Goal: Obtain resource: Download file/media

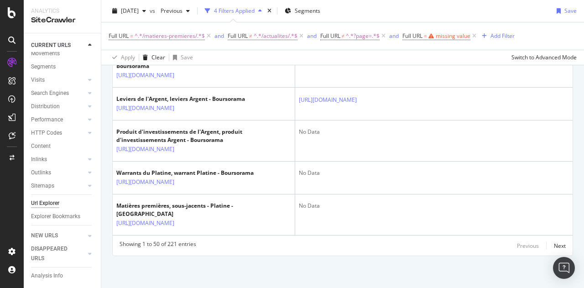
scroll to position [2305, 0]
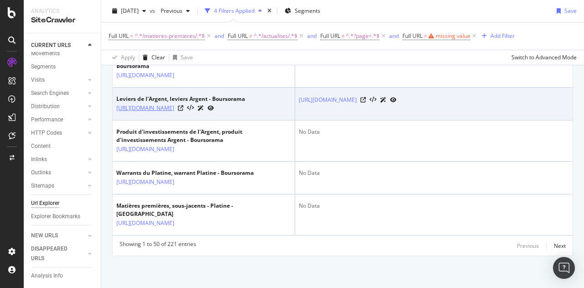
drag, startPoint x: 0, startPoint y: 0, endPoint x: 217, endPoint y: 135, distance: 255.0
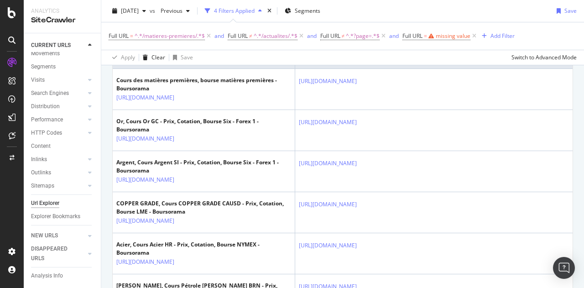
scroll to position [231, 0]
click at [474, 35] on icon at bounding box center [474, 35] width 8 height 9
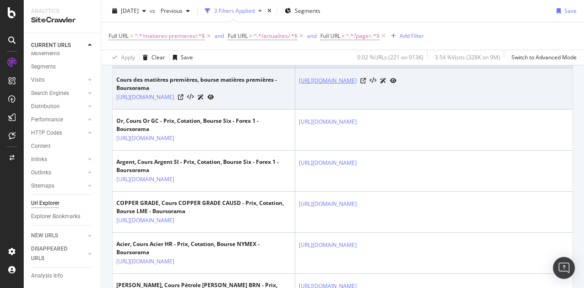
scroll to position [183, 0]
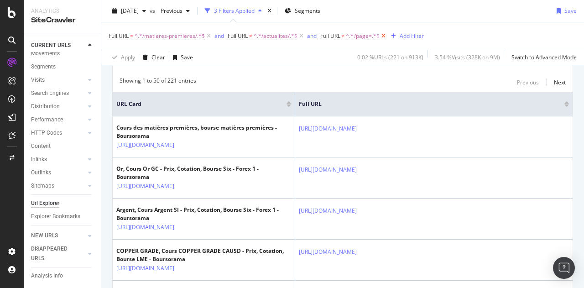
click at [383, 37] on icon at bounding box center [383, 35] width 8 height 9
click at [301, 36] on icon at bounding box center [301, 35] width 8 height 9
click at [206, 36] on icon at bounding box center [209, 35] width 8 height 9
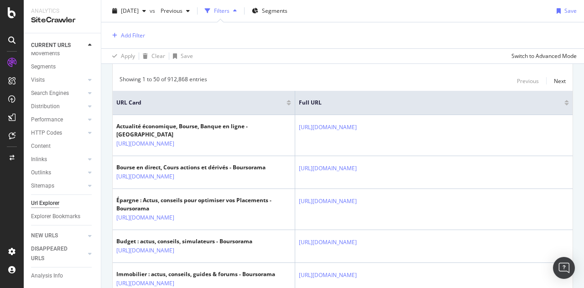
scroll to position [182, 0]
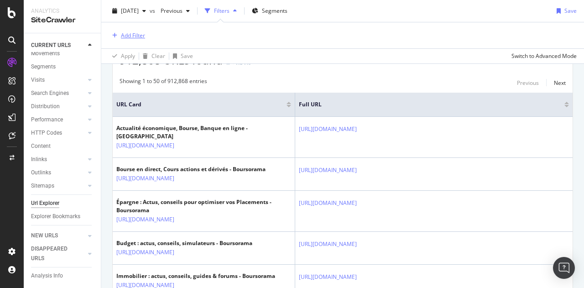
click at [131, 37] on div "Add Filter" at bounding box center [133, 35] width 24 height 8
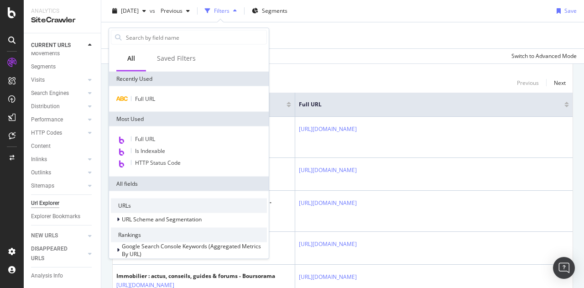
click at [163, 105] on div "Full URL" at bounding box center [189, 99] width 160 height 26
click at [152, 98] on span "Full URL" at bounding box center [145, 99] width 20 height 8
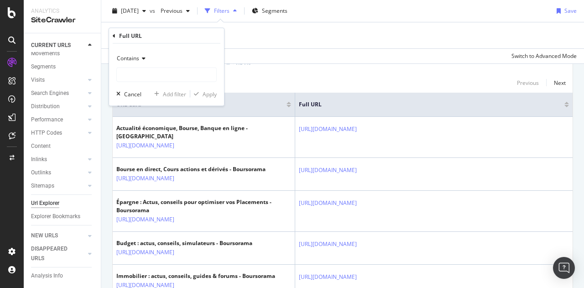
click at [138, 58] on span "Contains" at bounding box center [128, 58] width 22 height 8
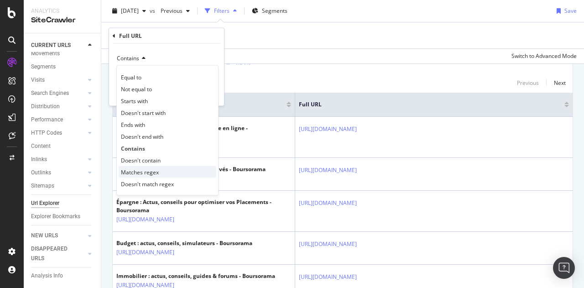
click at [139, 171] on span "Matches regex" at bounding box center [140, 172] width 38 height 8
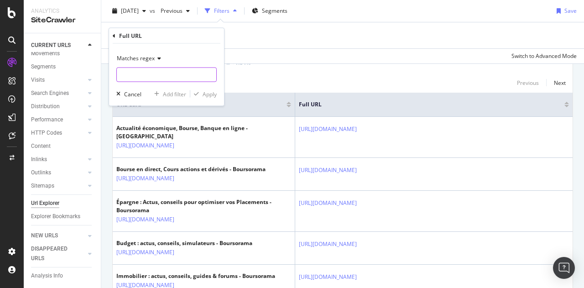
click at [178, 77] on input "text" at bounding box center [166, 75] width 99 height 15
paste input "^https?://[^/]+/bourse/matieres-premieres/(?!actualites/)(?!.*\bpage=\d+)(?!.*[…"
type input "^https?://[^/]+/bourse/matieres-premieres/(?!actualites/)(?!.*\bpage=\d+)(?!.*[…"
click at [205, 97] on div "Apply" at bounding box center [210, 94] width 14 height 8
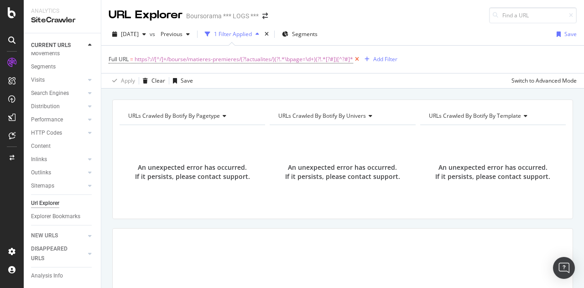
click at [359, 57] on icon at bounding box center [357, 59] width 8 height 9
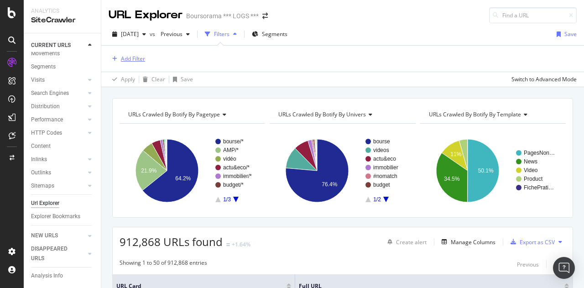
click at [131, 58] on div "Add Filter" at bounding box center [133, 59] width 24 height 8
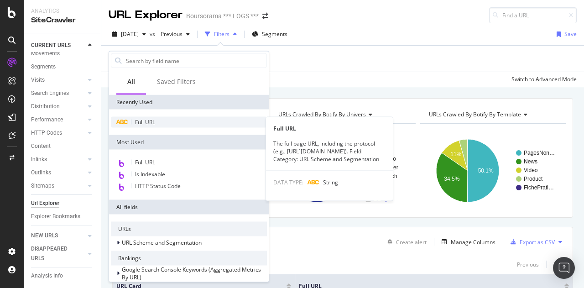
click at [150, 121] on span "Full URL" at bounding box center [145, 122] width 20 height 8
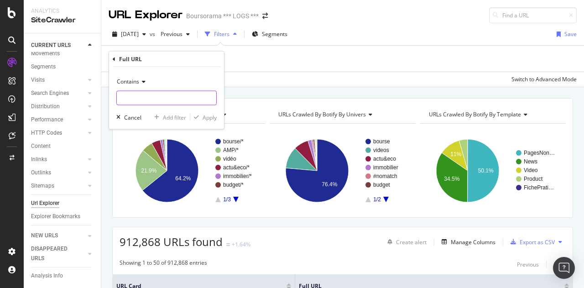
click at [154, 104] on input "text" at bounding box center [166, 98] width 99 height 15
paste input "^https?://[^/]+/bourse/matieres-premieres/[^?#]*$"
type input "^https?://[^/]+/bourse/matieres-premieres/[^?#]*$"
click at [131, 80] on span "Contains" at bounding box center [128, 82] width 22 height 8
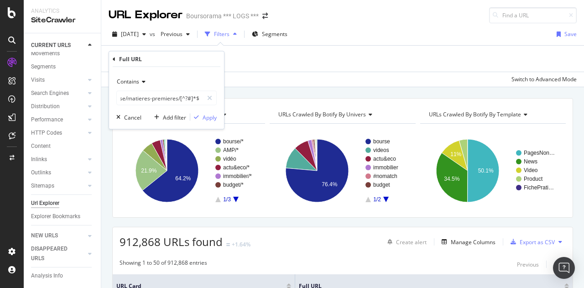
scroll to position [0, 0]
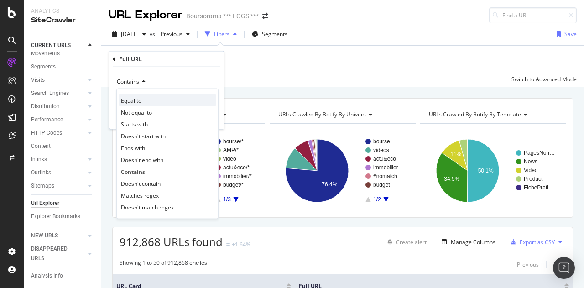
click at [145, 99] on div "Equal to" at bounding box center [168, 100] width 98 height 12
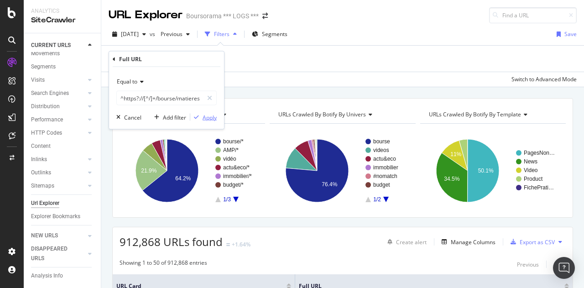
click at [203, 114] on div "Apply" at bounding box center [210, 117] width 14 height 8
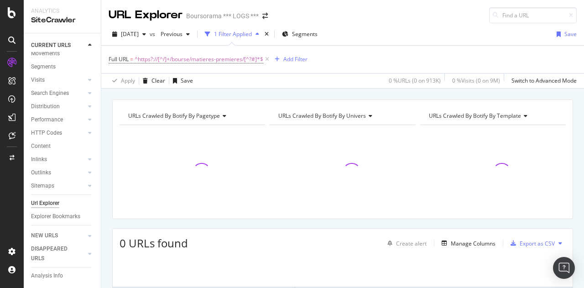
scroll to position [109, 0]
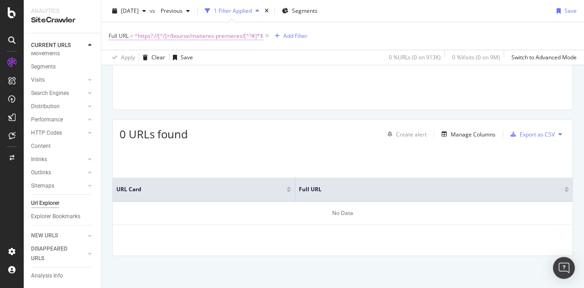
click at [127, 35] on span "Full URL" at bounding box center [119, 36] width 20 height 8
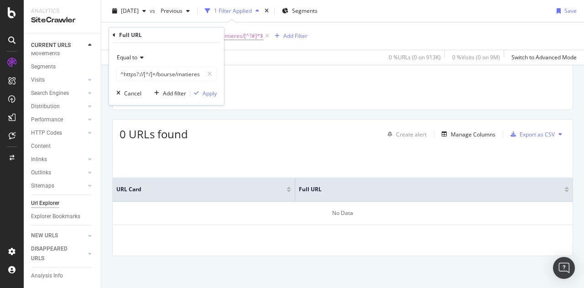
click at [144, 59] on div "Equal to" at bounding box center [166, 57] width 100 height 15
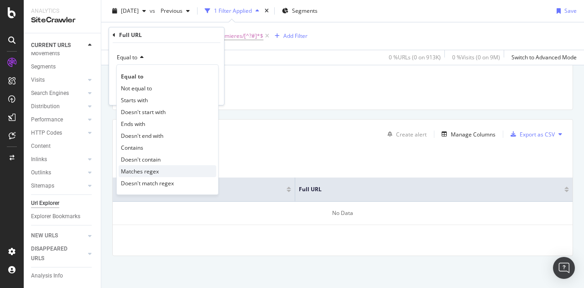
click at [147, 167] on span "Matches regex" at bounding box center [140, 171] width 38 height 8
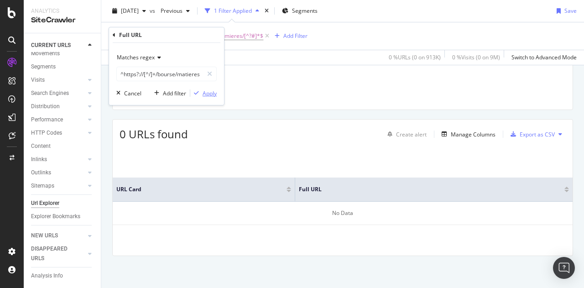
click at [210, 97] on button "Apply" at bounding box center [203, 92] width 26 height 9
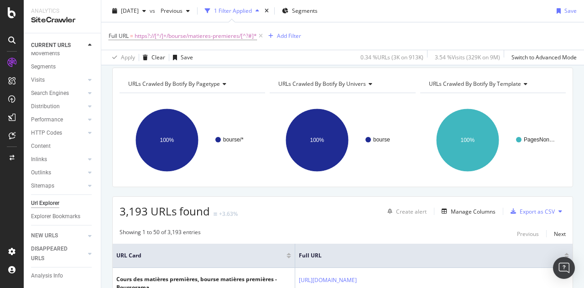
scroll to position [21, 0]
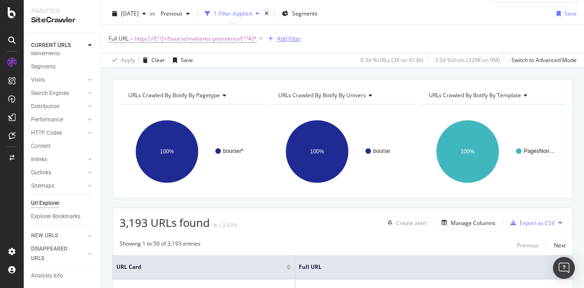
click at [271, 36] on icon "button" at bounding box center [270, 38] width 5 height 5
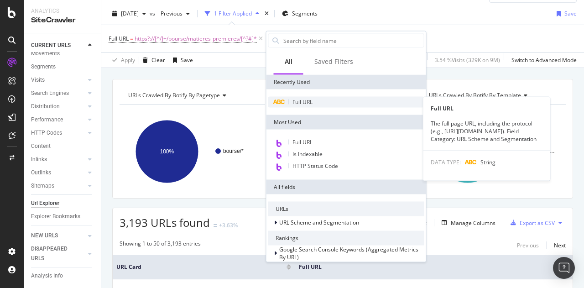
click at [309, 101] on span "Full URL" at bounding box center [302, 102] width 20 height 8
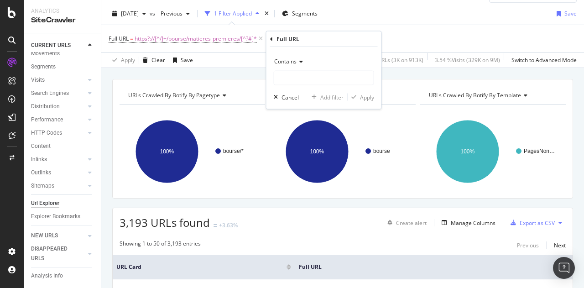
click at [290, 58] on span "Contains" at bounding box center [285, 61] width 22 height 8
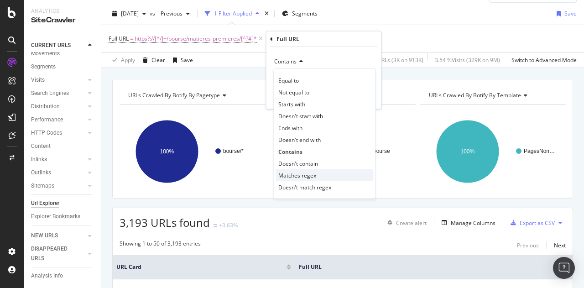
click at [297, 175] on span "Matches regex" at bounding box center [297, 175] width 38 height 8
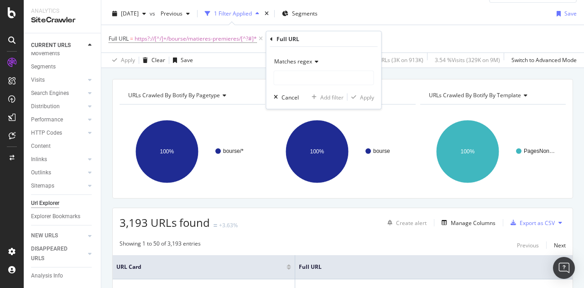
click at [288, 69] on div "Matches regex" at bounding box center [324, 69] width 100 height 31
click at [286, 74] on input "text" at bounding box center [323, 78] width 99 height 15
paste input "^https?://[^/]+/bourse/matieres-premieres/actualites/.*$"
type input "^https?://[^/]+/bourse/matieres-premieres/actualites/.*$"
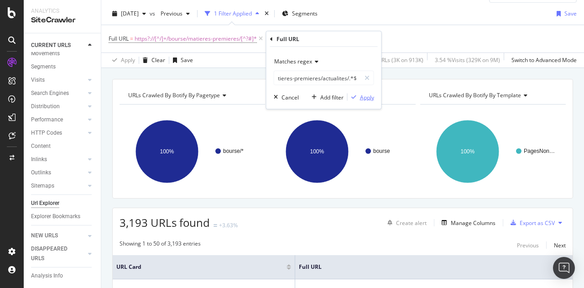
scroll to position [0, 0]
click at [356, 95] on div "button" at bounding box center [354, 96] width 12 height 5
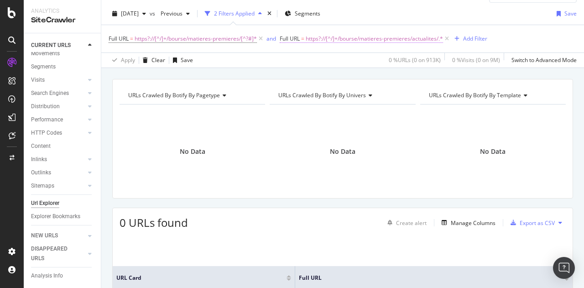
click at [290, 39] on span "Full URL" at bounding box center [290, 39] width 20 height 8
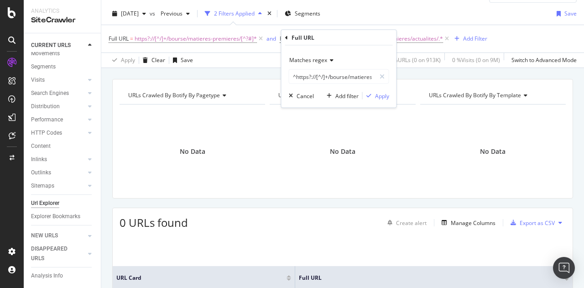
click at [330, 64] on div "Matches regex" at bounding box center [339, 60] width 100 height 15
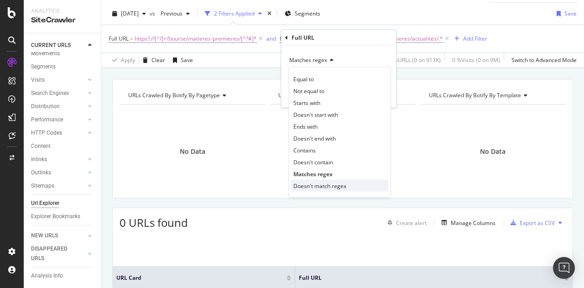
click at [327, 188] on span "Doesn't match regex" at bounding box center [319, 186] width 53 height 8
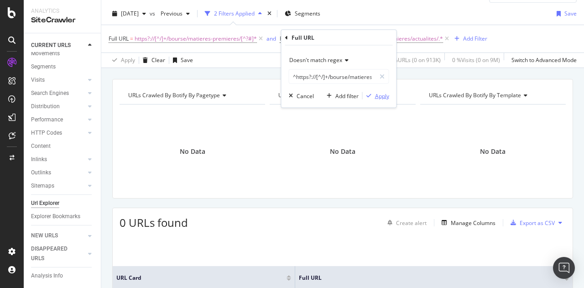
click at [387, 96] on div "Apply" at bounding box center [382, 96] width 14 height 8
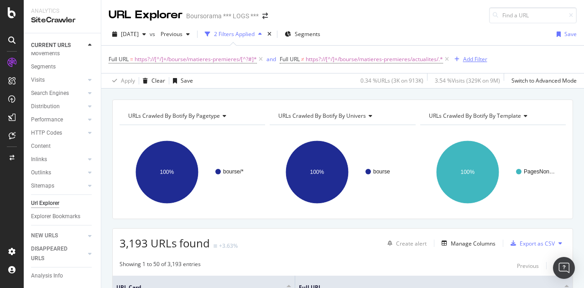
click at [458, 59] on icon "button" at bounding box center [456, 59] width 5 height 5
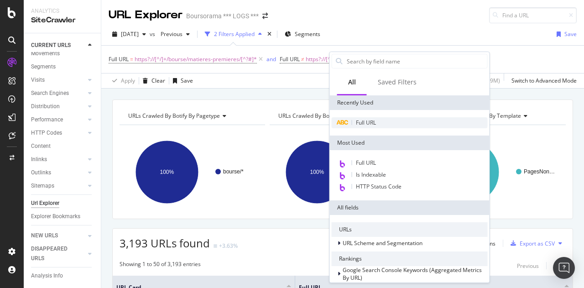
click at [352, 120] on div "Full URL" at bounding box center [410, 122] width 156 height 11
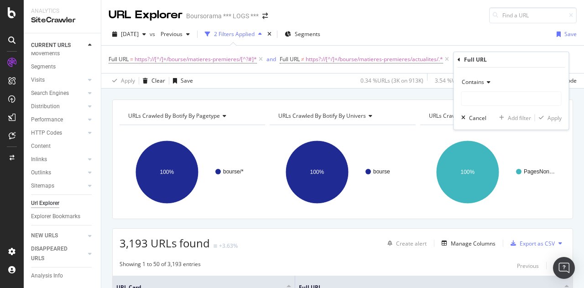
click at [480, 83] on span "Contains" at bounding box center [473, 82] width 22 height 8
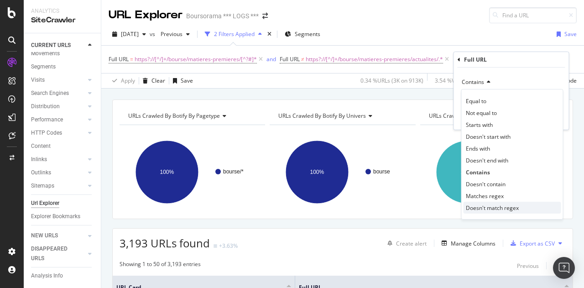
click at [492, 202] on div "Doesn't match regex" at bounding box center [512, 208] width 98 height 12
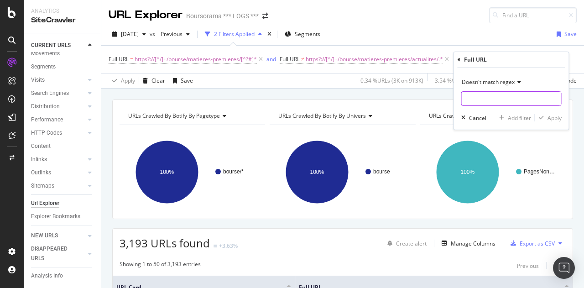
click at [492, 97] on input "text" at bounding box center [511, 98] width 99 height 15
paste input "^.*\?page=\d+.*$"
type input "^.*\?page=\d+.*$"
click at [557, 118] on div "Apply" at bounding box center [554, 118] width 14 height 8
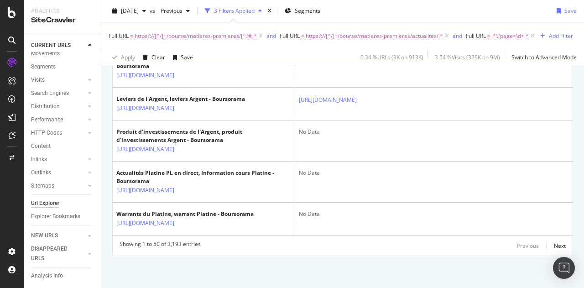
scroll to position [2448, 0]
click at [557, 247] on div "Next" at bounding box center [560, 246] width 12 height 8
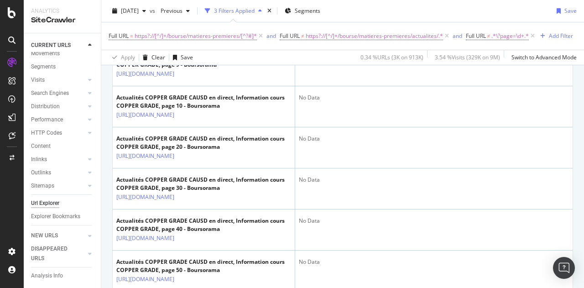
scroll to position [1008, 0]
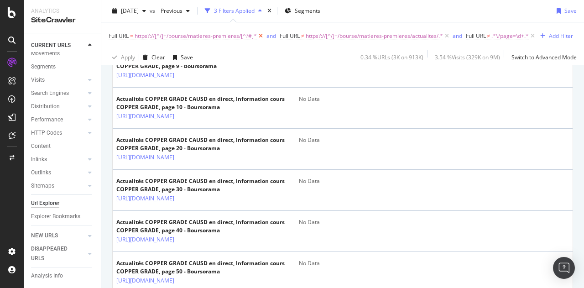
click at [261, 37] on icon at bounding box center [261, 35] width 8 height 9
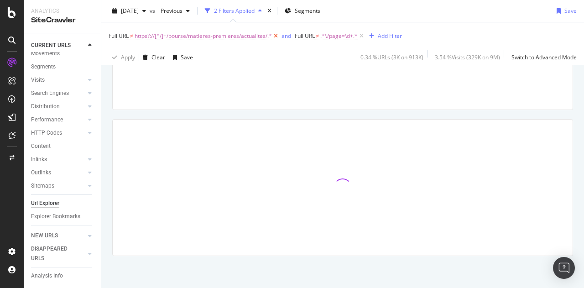
scroll to position [109, 0]
click at [261, 37] on span "https?://[^/]+/bourse/matieres-premieres/actualites/.*" at bounding box center [203, 36] width 137 height 13
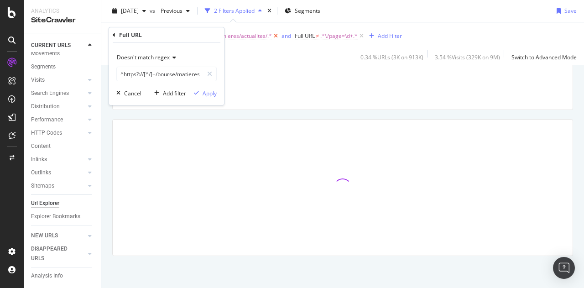
click at [275, 37] on icon at bounding box center [276, 35] width 8 height 9
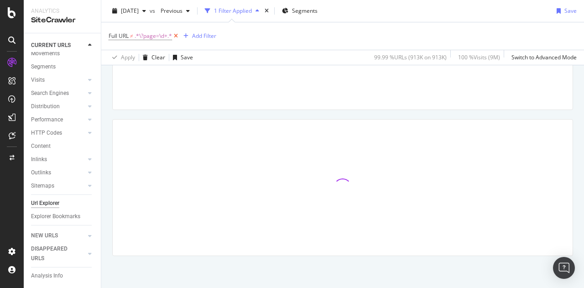
click at [177, 35] on icon at bounding box center [176, 35] width 8 height 9
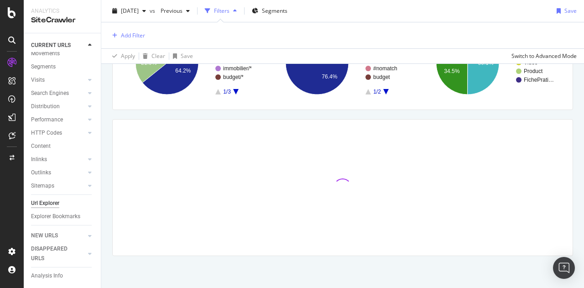
scroll to position [108, 0]
click at [130, 32] on div "Add Filter" at bounding box center [133, 35] width 24 height 8
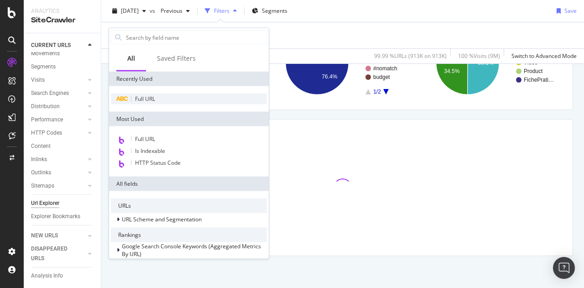
click at [145, 97] on span "Full URL" at bounding box center [145, 99] width 20 height 8
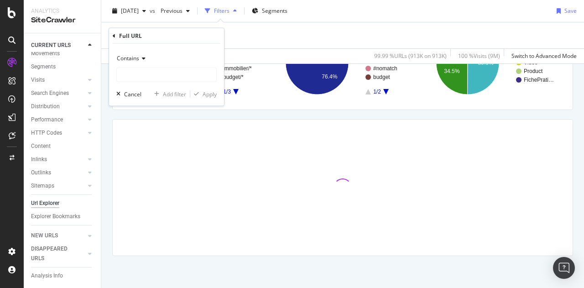
click at [142, 59] on icon at bounding box center [142, 58] width 6 height 5
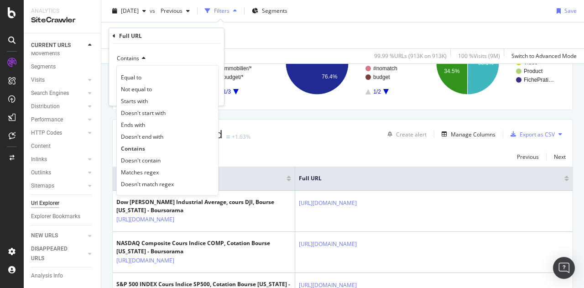
click at [197, 41] on div "Full URL" at bounding box center [167, 36] width 108 height 16
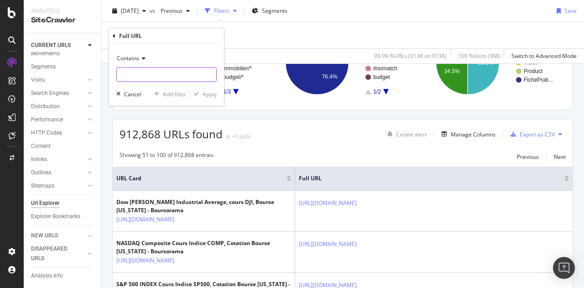
click at [131, 73] on input "text" at bounding box center [166, 75] width 99 height 15
click at [147, 78] on input "text" at bounding box center [166, 75] width 99 height 15
paste input "[URL][DOMAIN_NAME]"
type input "/matieres-premieres/cours/"
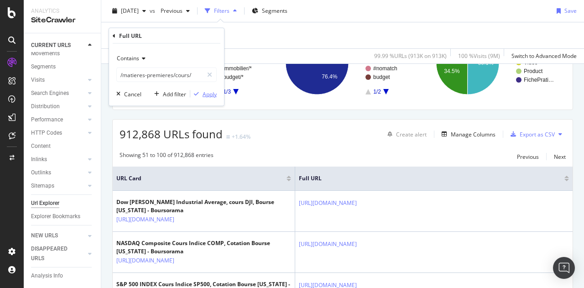
click at [206, 92] on div "Apply" at bounding box center [210, 94] width 14 height 8
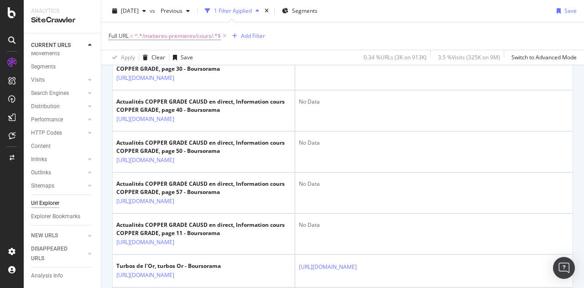
scroll to position [1064, 0]
click at [237, 34] on icon "button" at bounding box center [234, 35] width 5 height 5
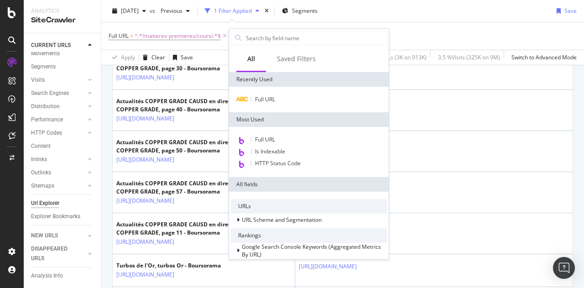
click at [286, 105] on div "Full URL" at bounding box center [309, 100] width 160 height 26
click at [286, 104] on div "Full URL" at bounding box center [309, 99] width 156 height 11
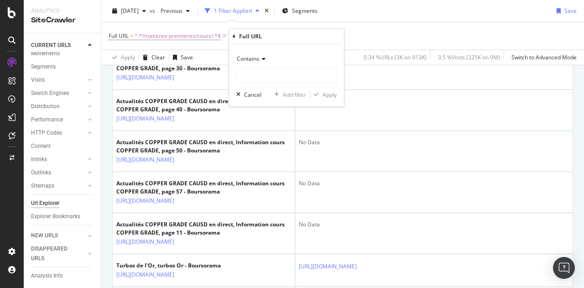
click at [248, 60] on span "Contains" at bounding box center [248, 59] width 22 height 8
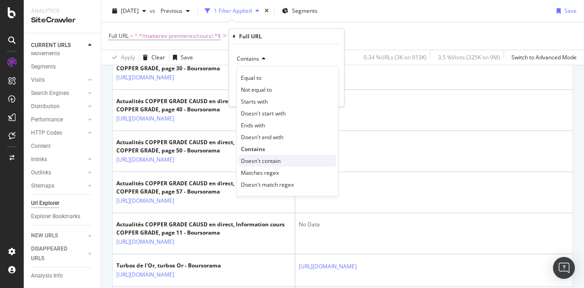
click at [283, 160] on div "Doesn't contain" at bounding box center [288, 161] width 98 height 12
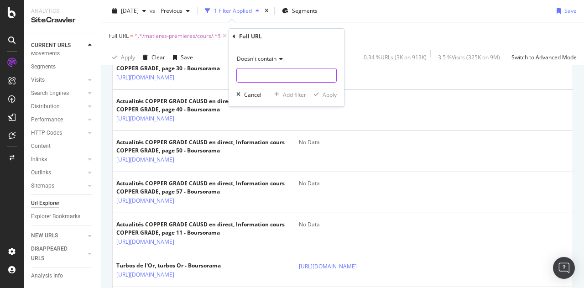
click at [284, 74] on input "text" at bounding box center [286, 75] width 99 height 15
type input "/page-"
click at [315, 95] on icon "button" at bounding box center [316, 94] width 5 height 5
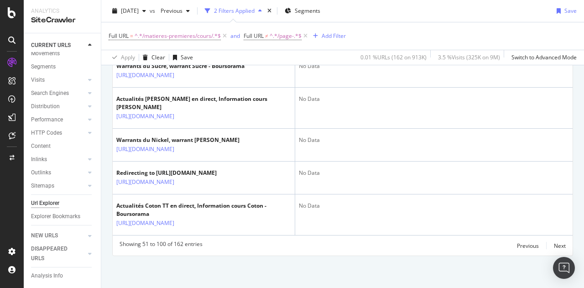
scroll to position [2468, 0]
click at [554, 248] on div "Next" at bounding box center [560, 246] width 12 height 8
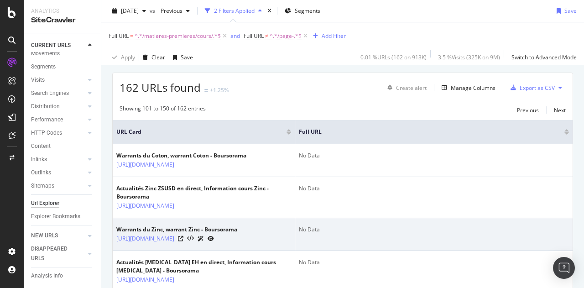
scroll to position [155, 0]
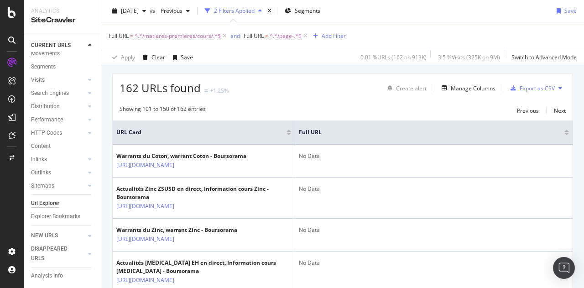
click at [535, 87] on div "Export as CSV" at bounding box center [537, 88] width 35 height 8
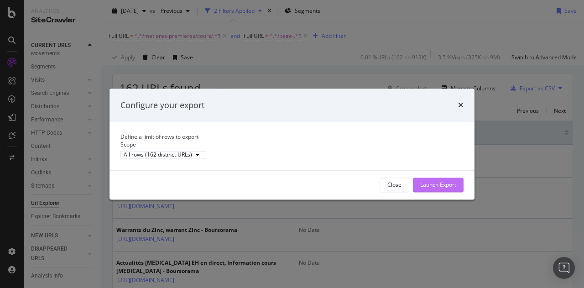
click at [433, 188] on div "Launch Export" at bounding box center [438, 185] width 36 height 8
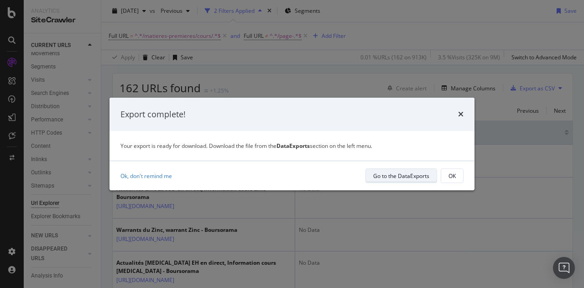
click at [386, 171] on div "Go to the DataExports" at bounding box center [401, 175] width 56 height 13
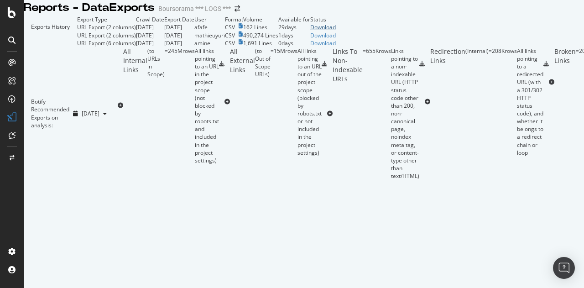
click at [336, 31] on div "Download" at bounding box center [323, 27] width 26 height 8
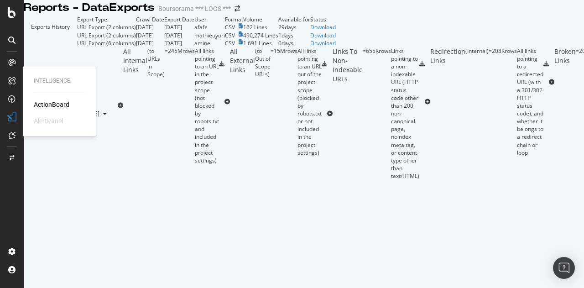
click at [16, 81] on div at bounding box center [12, 80] width 15 height 15
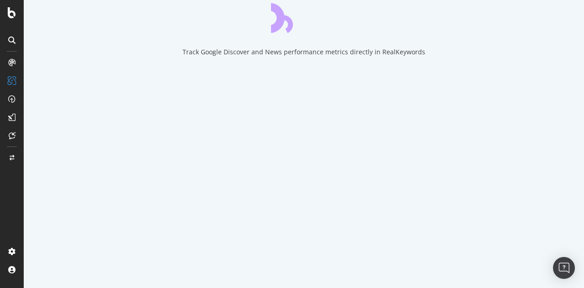
click at [11, 68] on div at bounding box center [12, 62] width 15 height 15
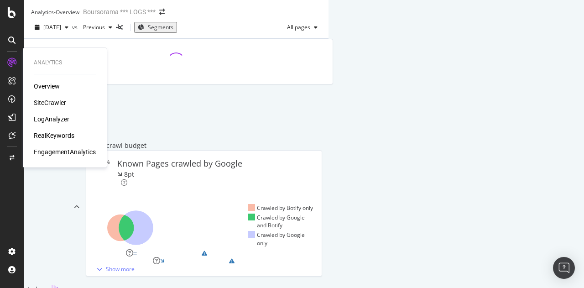
click at [48, 103] on div "SiteCrawler" at bounding box center [50, 102] width 32 height 9
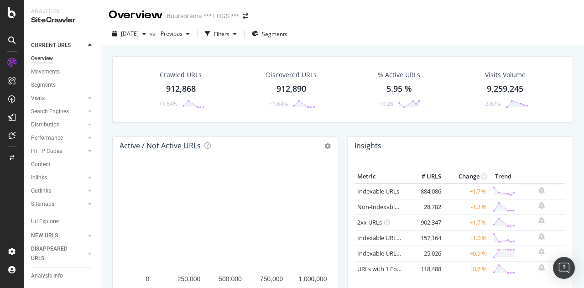
scroll to position [28, 0]
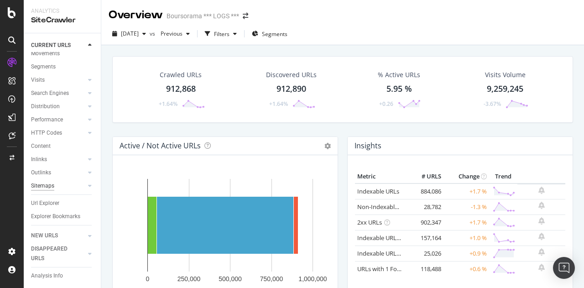
click at [46, 181] on div "Sitemaps" at bounding box center [42, 186] width 23 height 10
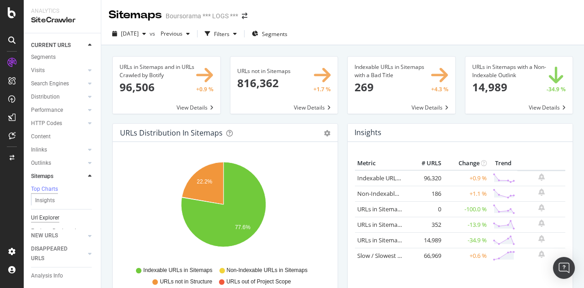
click at [49, 220] on div "Url Explorer" at bounding box center [45, 218] width 28 height 10
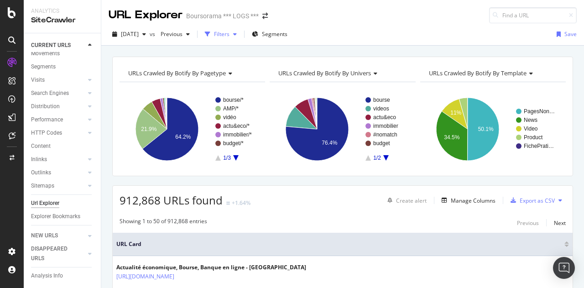
click at [237, 36] on icon "button" at bounding box center [235, 33] width 4 height 5
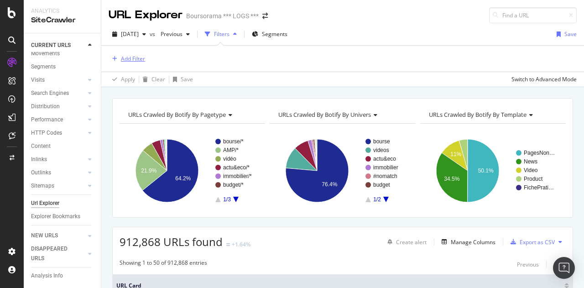
click at [135, 59] on div "Add Filter" at bounding box center [133, 59] width 24 height 8
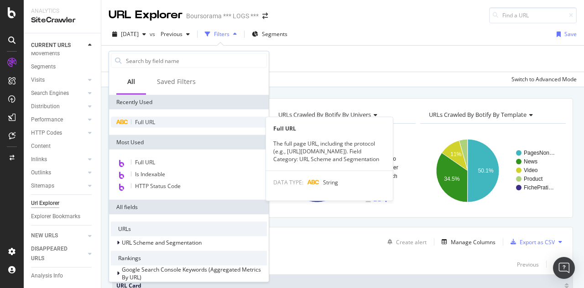
click at [139, 120] on span "Full URL" at bounding box center [145, 122] width 20 height 8
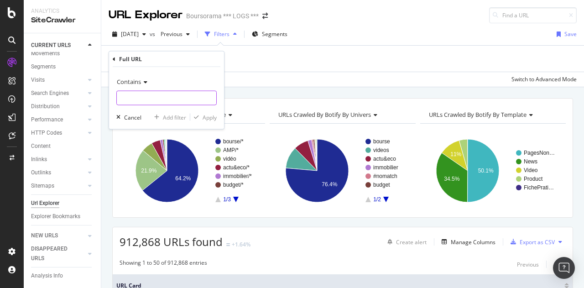
click at [144, 96] on input "text" at bounding box center [166, 98] width 99 height 15
paste input "/bourse/matieres-premieres/"
type input "/bourse/matieres-premieres/"
click at [206, 114] on div "Apply" at bounding box center [210, 117] width 14 height 8
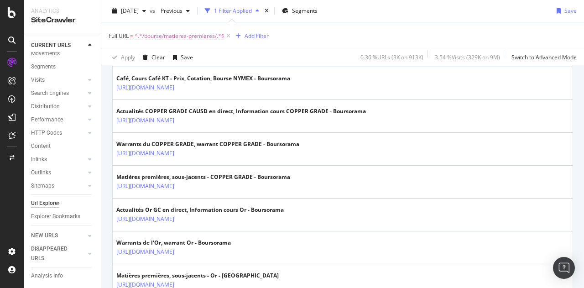
scroll to position [1706, 0]
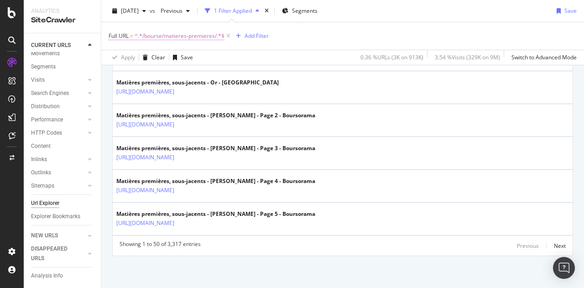
click at [189, 35] on span "^.*/bourse/matieres-premieres/.*$" at bounding box center [180, 36] width 90 height 13
click at [374, 29] on div "Full URL = ^.*/bourse/matieres-premieres/.*$ Add Filter" at bounding box center [343, 35] width 468 height 27
click at [554, 246] on div "Next" at bounding box center [560, 246] width 12 height 8
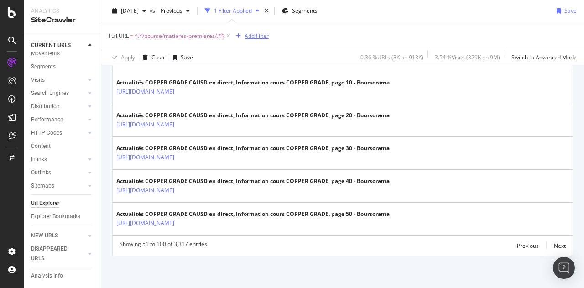
click at [239, 34] on icon "button" at bounding box center [238, 35] width 5 height 5
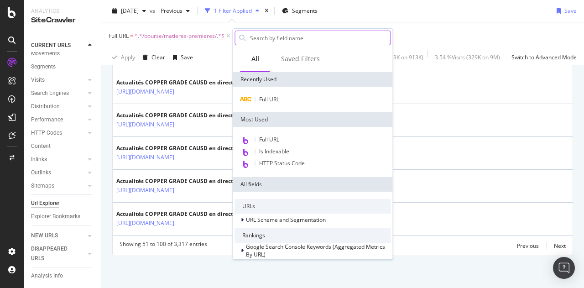
click at [361, 39] on input "text" at bounding box center [319, 38] width 141 height 14
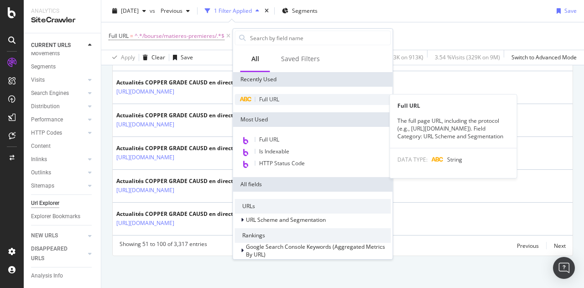
click at [272, 103] on span "Full URL" at bounding box center [269, 99] width 20 height 8
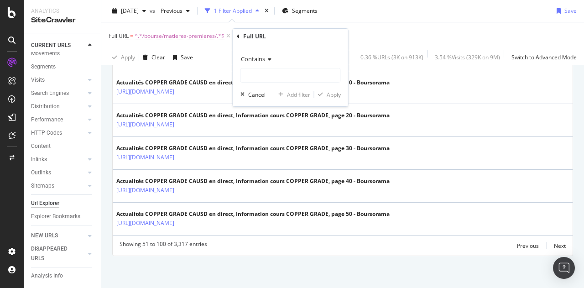
click at [267, 63] on div "Contains" at bounding box center [290, 59] width 100 height 15
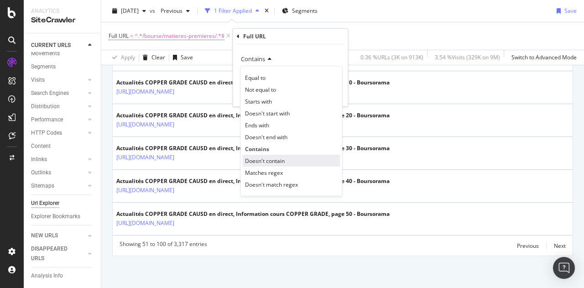
click at [276, 157] on span "Doesn't contain" at bounding box center [265, 161] width 40 height 8
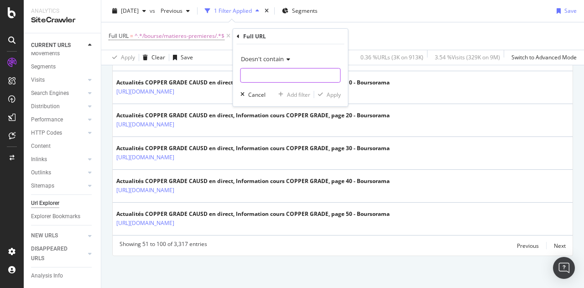
click at [282, 73] on input "text" at bounding box center [290, 75] width 99 height 15
type input "-"
type input "/page-"
click at [336, 97] on div "Apply" at bounding box center [334, 95] width 14 height 8
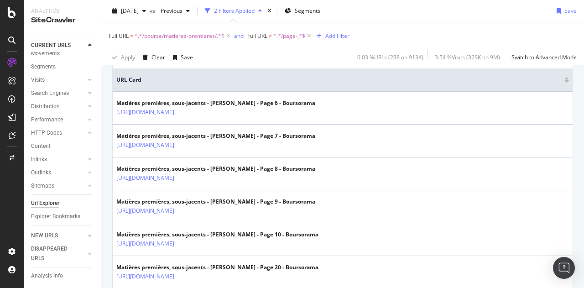
scroll to position [208, 0]
click at [289, 36] on span "^.*/page-.*$" at bounding box center [289, 36] width 32 height 13
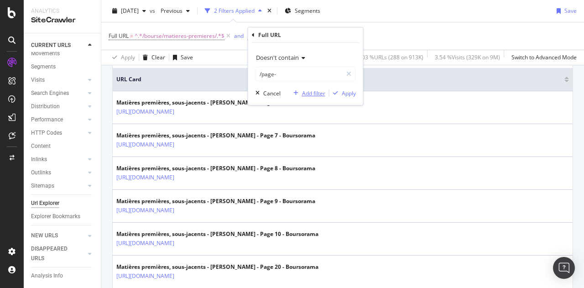
click at [300, 94] on div "button" at bounding box center [296, 92] width 12 height 5
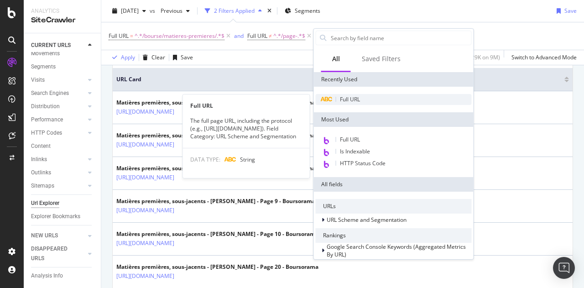
click at [344, 97] on span "Full URL" at bounding box center [350, 99] width 20 height 8
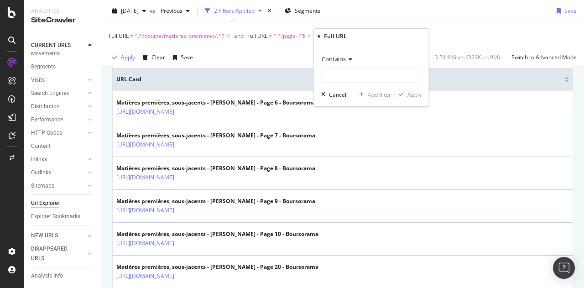
click at [344, 63] on div "Contains" at bounding box center [371, 59] width 100 height 15
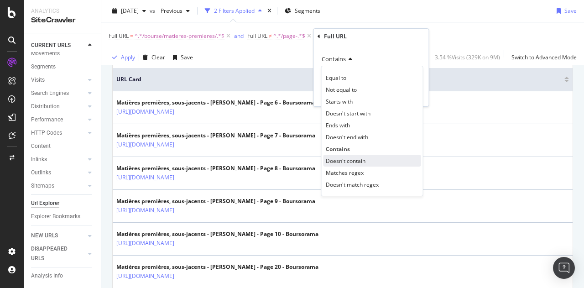
click at [364, 162] on span "Doesn't contain" at bounding box center [346, 161] width 40 height 8
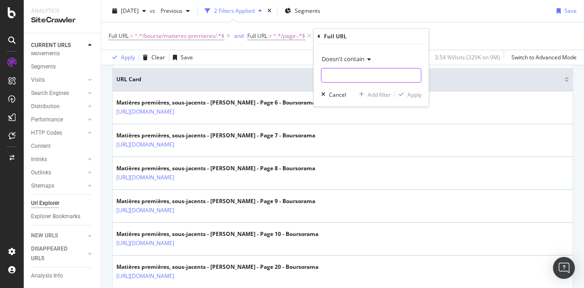
click at [358, 75] on input "text" at bounding box center [371, 75] width 99 height 15
type input "/"
type input "?page="
click at [413, 96] on div "Apply" at bounding box center [414, 95] width 14 height 8
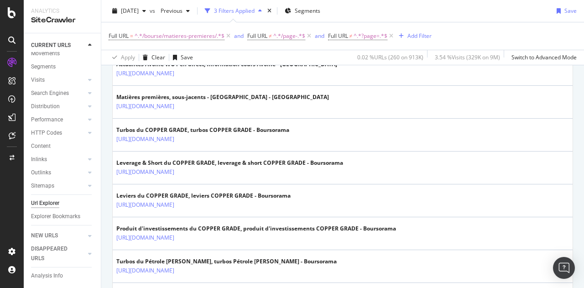
scroll to position [1706, 0]
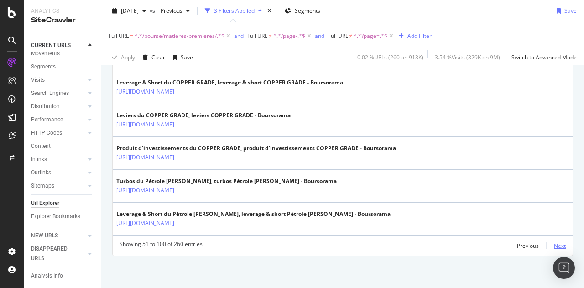
click at [555, 250] on div "Next" at bounding box center [560, 245] width 12 height 10
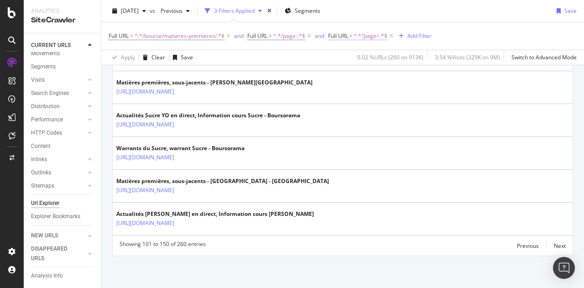
click at [374, 32] on span "^.*?page=.*$" at bounding box center [370, 36] width 34 height 13
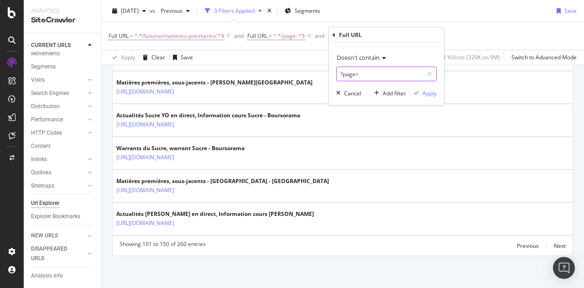
click at [367, 77] on input "?page=" at bounding box center [380, 74] width 86 height 15
type input "?"
click at [436, 95] on div "Apply" at bounding box center [429, 93] width 14 height 8
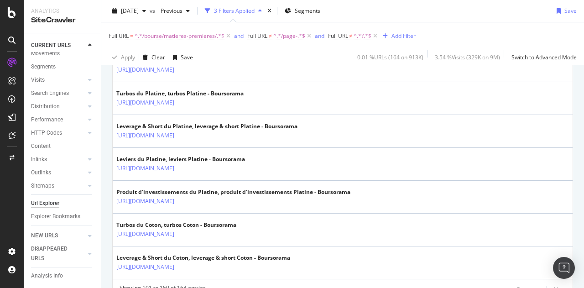
scroll to position [1706, 0]
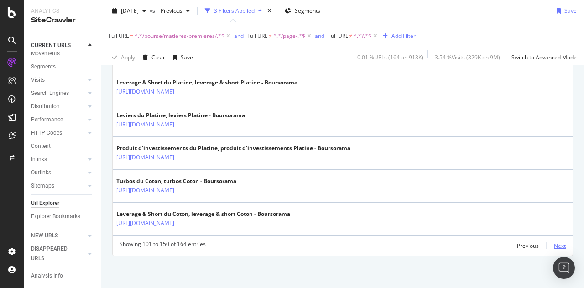
click at [554, 244] on div "Next" at bounding box center [560, 246] width 12 height 8
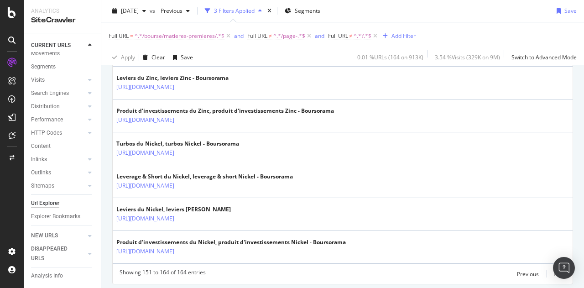
scroll to position [524, 0]
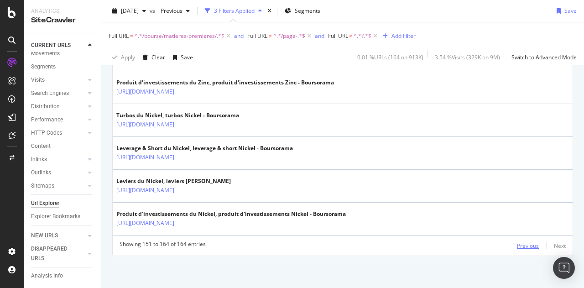
click at [524, 244] on div "Previous" at bounding box center [528, 246] width 22 height 8
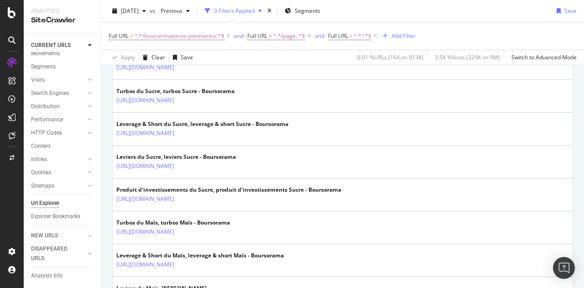
scroll to position [1706, 0]
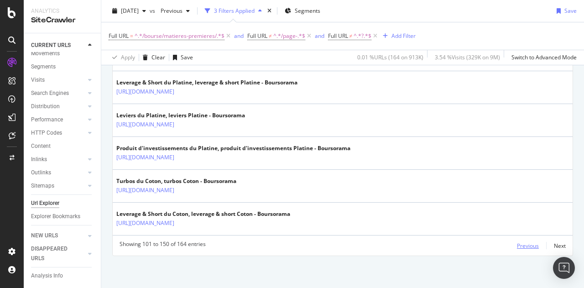
click at [522, 250] on div "Previous" at bounding box center [528, 245] width 22 height 10
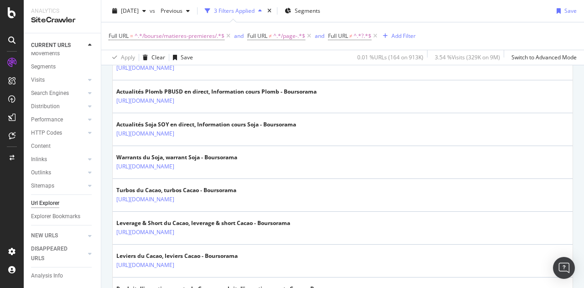
scroll to position [312, 0]
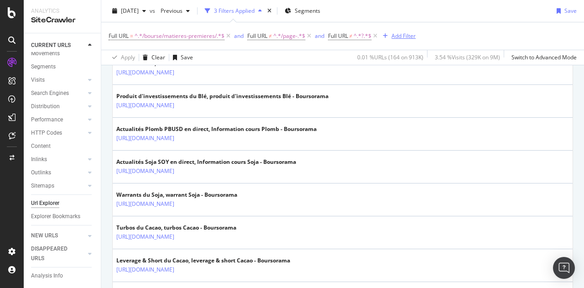
click at [386, 35] on icon "button" at bounding box center [385, 35] width 5 height 5
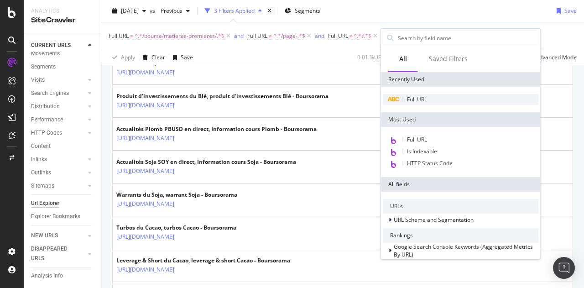
click at [416, 102] on span "Full URL" at bounding box center [417, 99] width 20 height 8
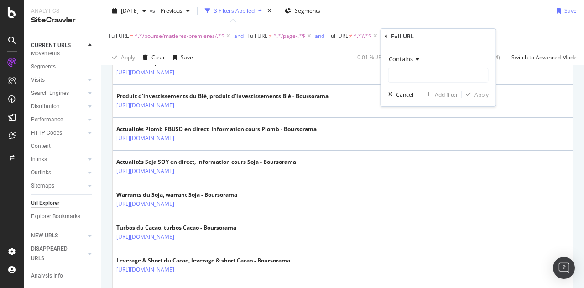
click at [409, 53] on div "Contains" at bounding box center [438, 59] width 100 height 15
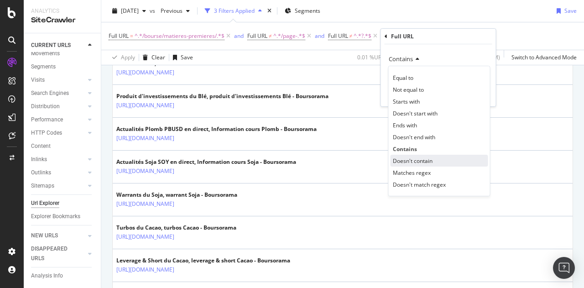
click at [416, 158] on span "Doesn't contain" at bounding box center [413, 161] width 40 height 8
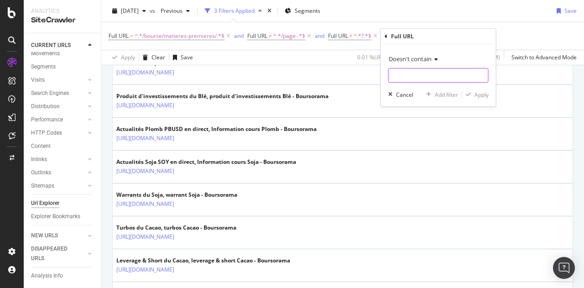
click at [431, 77] on input "text" at bounding box center [438, 75] width 99 height 15
click at [411, 79] on input "text" at bounding box center [438, 75] width 99 height 15
paste input "/actualites/"
type input "/actualites/"
click at [481, 92] on div "Apply" at bounding box center [481, 95] width 14 height 8
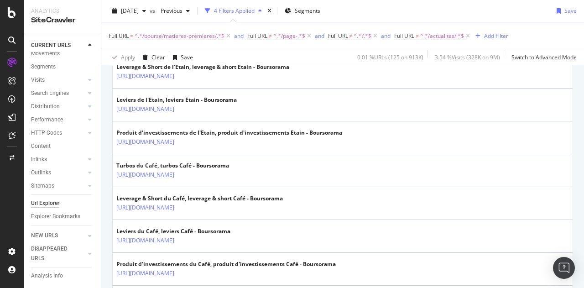
scroll to position [1706, 0]
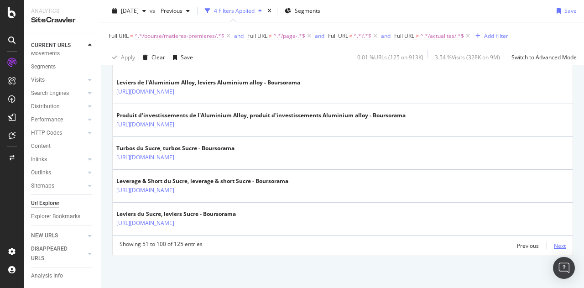
click at [554, 243] on div "Next" at bounding box center [560, 246] width 12 height 8
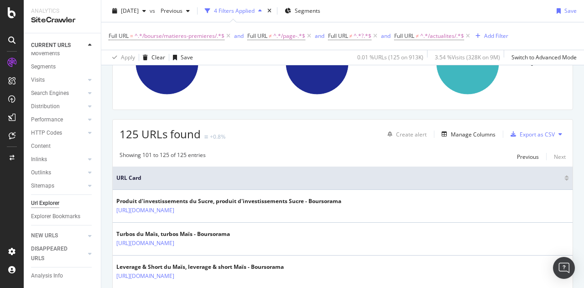
scroll to position [166, 0]
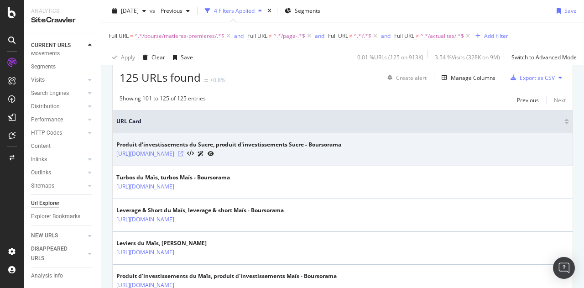
click at [183, 153] on icon at bounding box center [180, 153] width 5 height 5
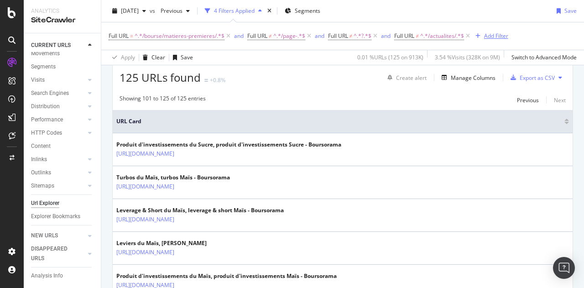
click at [478, 34] on icon "button" at bounding box center [477, 35] width 5 height 5
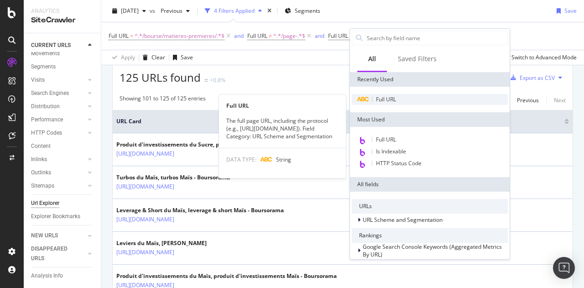
click at [395, 100] on span "Full URL" at bounding box center [386, 99] width 20 height 8
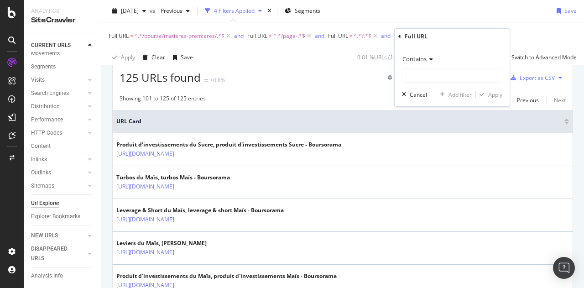
click at [430, 55] on div "Contains" at bounding box center [452, 59] width 100 height 15
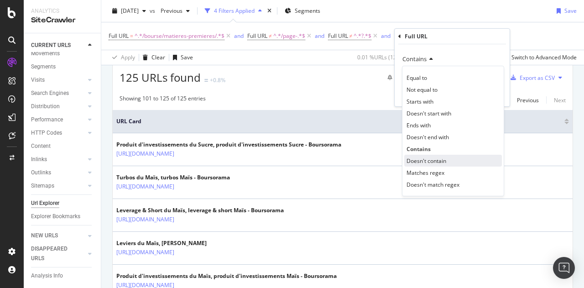
click at [429, 159] on span "Doesn't contain" at bounding box center [426, 161] width 40 height 8
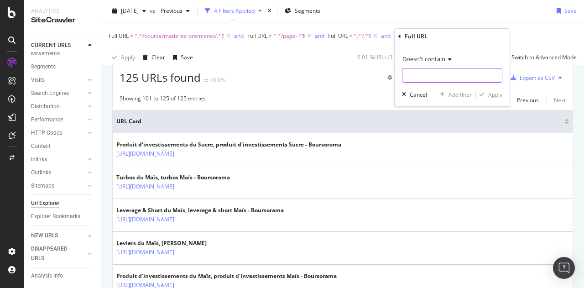
click at [417, 82] on input "text" at bounding box center [451, 75] width 99 height 15
paste input "/produits-bourse/"
type input "/produits-bourse/"
click at [493, 94] on div "Apply" at bounding box center [495, 95] width 14 height 8
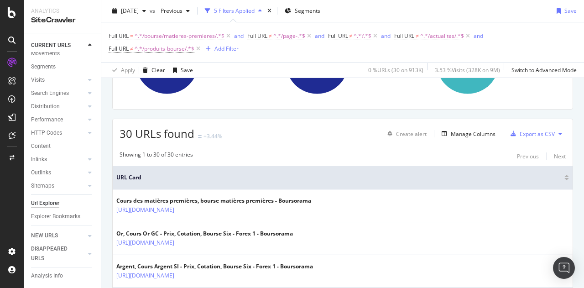
scroll to position [178, 0]
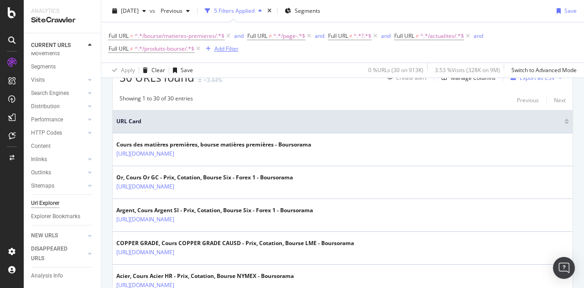
click at [209, 51] on icon "button" at bounding box center [208, 48] width 5 height 5
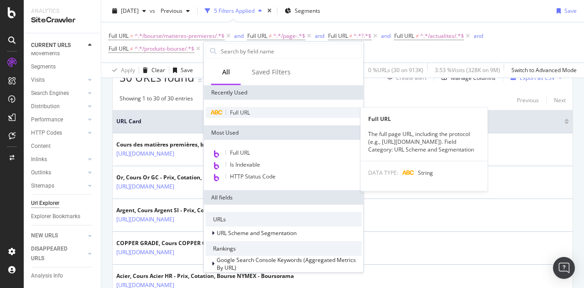
click at [231, 114] on span "Full URL" at bounding box center [240, 113] width 20 height 8
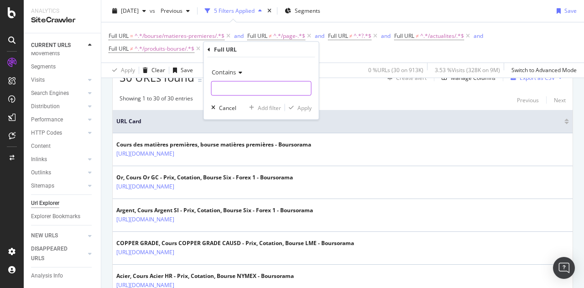
click at [272, 92] on input "text" at bounding box center [261, 88] width 99 height 15
paste input "/forum/"
type input "/forum/"
click at [239, 73] on icon at bounding box center [239, 72] width 6 height 5
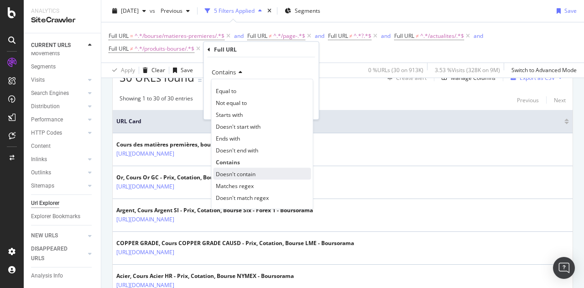
click at [251, 173] on span "Doesn't contain" at bounding box center [236, 174] width 40 height 8
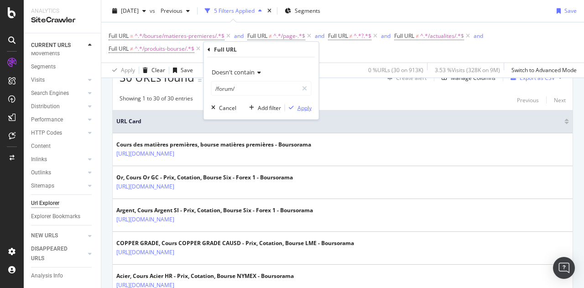
click at [307, 111] on div "Apply" at bounding box center [304, 108] width 14 height 8
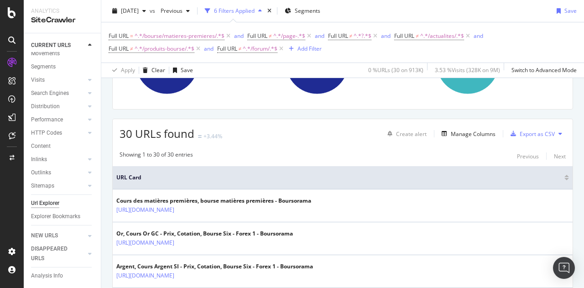
scroll to position [178, 0]
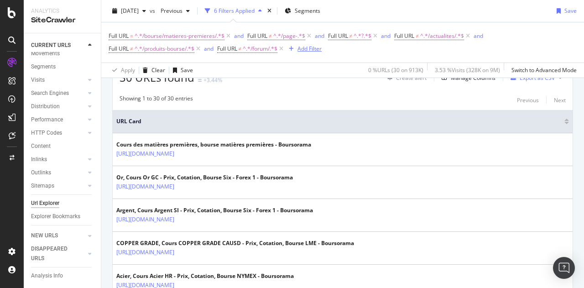
click at [292, 50] on icon "button" at bounding box center [291, 48] width 5 height 5
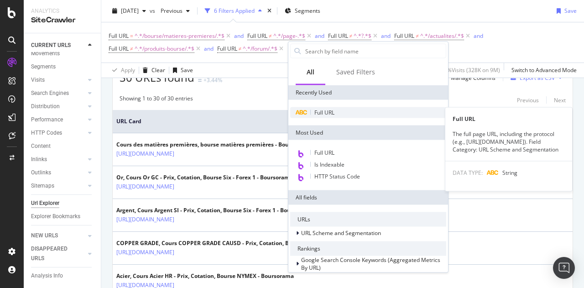
click at [312, 113] on div "Full URL" at bounding box center [368, 112] width 156 height 11
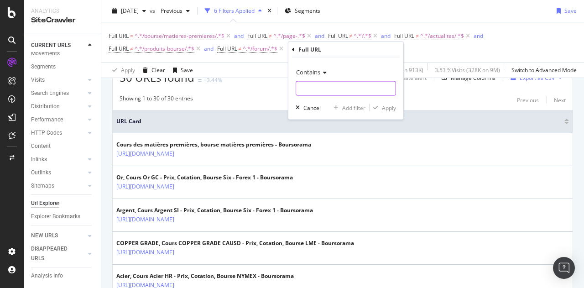
click at [314, 94] on input "text" at bounding box center [345, 88] width 99 height 15
paste input "/historique/"
type input "/historique/"
click at [319, 69] on span "Contains" at bounding box center [308, 72] width 24 height 8
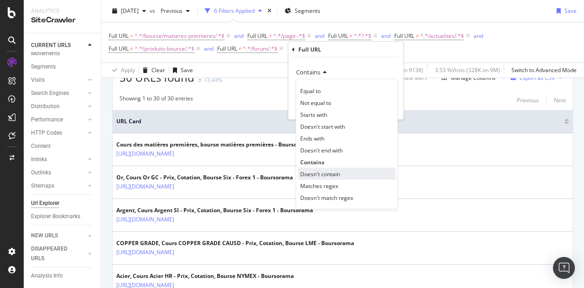
click at [323, 172] on span "Doesn't contain" at bounding box center [320, 174] width 40 height 8
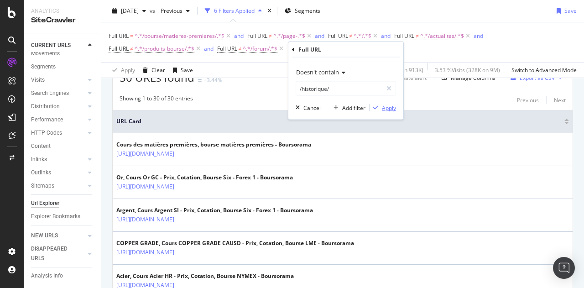
click at [392, 110] on div "Apply" at bounding box center [389, 108] width 14 height 8
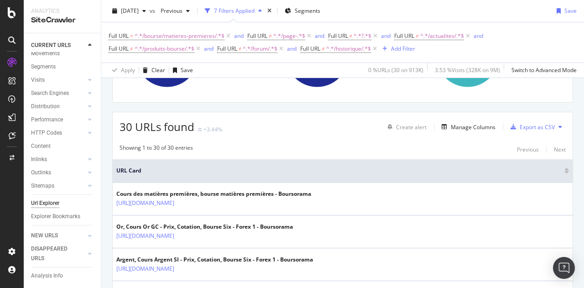
scroll to position [129, 0]
click at [533, 130] on div "Export as CSV" at bounding box center [537, 127] width 35 height 8
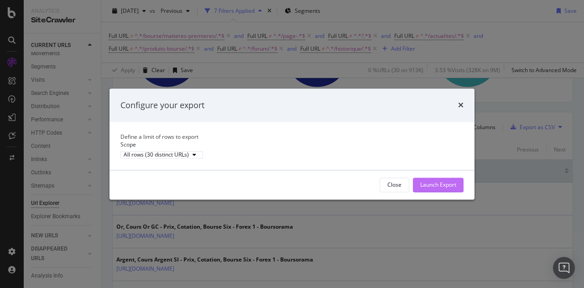
click at [437, 188] on div "Launch Export" at bounding box center [438, 185] width 36 height 8
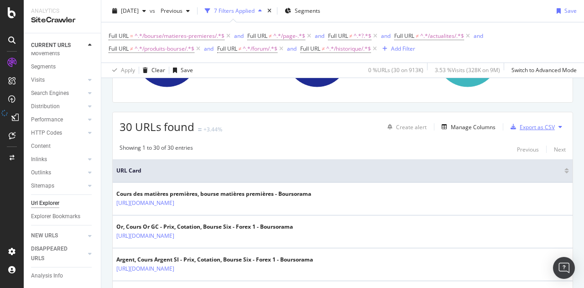
scroll to position [0, 0]
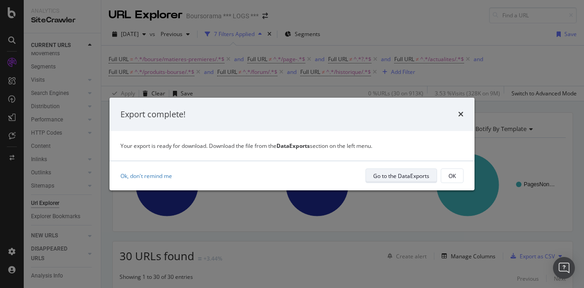
click at [417, 176] on div "Go to the DataExports" at bounding box center [401, 176] width 56 height 8
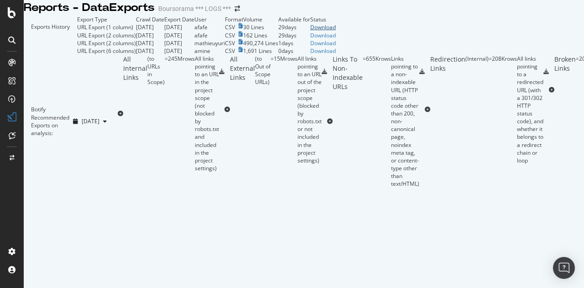
click at [336, 31] on div "Download" at bounding box center [323, 27] width 26 height 8
